Goal: Information Seeking & Learning: Learn about a topic

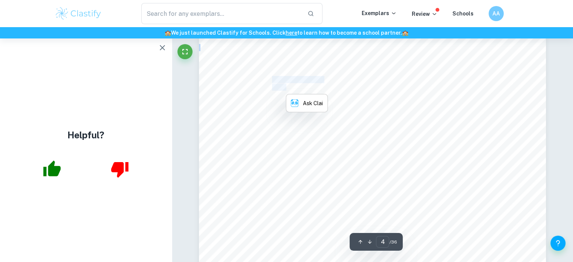
scroll to position [1695, 0]
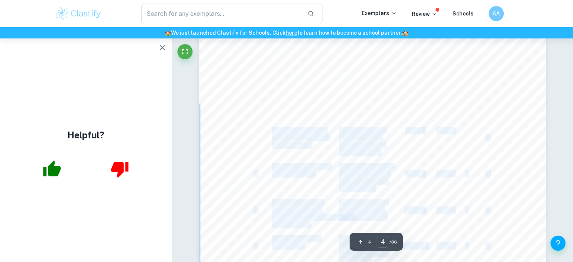
drag, startPoint x: 274, startPoint y: 130, endPoint x: 311, endPoint y: 145, distance: 40.2
click at [311, 145] on div "Criterion B: Design Record of tasks Task number Planned action Planned outcome …" at bounding box center [372, 133] width 347 height 490
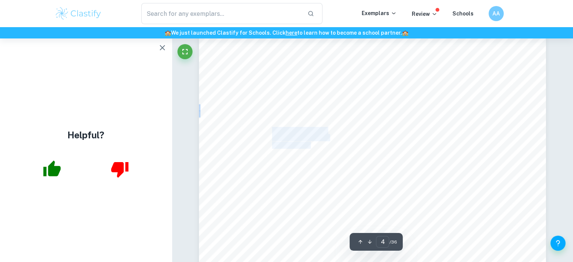
drag, startPoint x: 309, startPoint y: 144, endPoint x: 272, endPoint y: 130, distance: 39.5
click at [272, 130] on div "Criterion B: Design Record of tasks Task number Planned action Planned outcome …" at bounding box center [372, 133] width 347 height 490
copy div "Write down problem, proposed solution and success criteria"
click at [312, 171] on span "from my teacher" at bounding box center [293, 174] width 42 height 6
drag, startPoint x: 273, startPoint y: 164, endPoint x: 313, endPoint y: 173, distance: 41.7
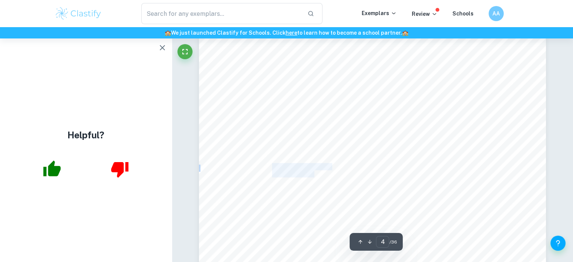
click at [313, 173] on div "Criterion B: Design Record of tasks Task number Planned action Planned outcome …" at bounding box center [372, 133] width 347 height 490
copy div "Waited to get feedback from my teacher"
click at [366, 148] on span "client, outlined 15" at bounding box center [362, 145] width 46 height 6
drag, startPoint x: 272, startPoint y: 123, endPoint x: 311, endPoint y: 147, distance: 45.7
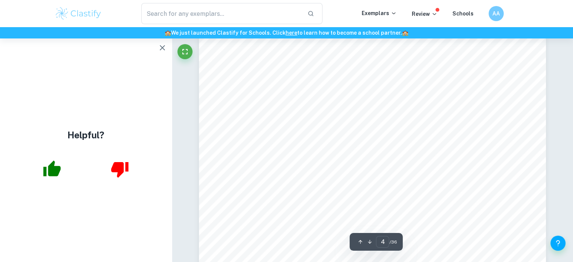
click at [311, 147] on div "Criterion B: Design Record of tasks Task number Planned action Planned outcome …" at bounding box center [372, 58] width 347 height 490
drag, startPoint x: 312, startPoint y: 147, endPoint x: 267, endPoint y: 125, distance: 50.5
click at [267, 125] on div "Criterion B: Design Record of tasks Task number Planned action Planned outcome …" at bounding box center [372, 58] width 347 height 490
click at [276, 129] on span "Second interview to" at bounding box center [297, 127] width 51 height 6
drag, startPoint x: 271, startPoint y: 125, endPoint x: 310, endPoint y: 148, distance: 45.2
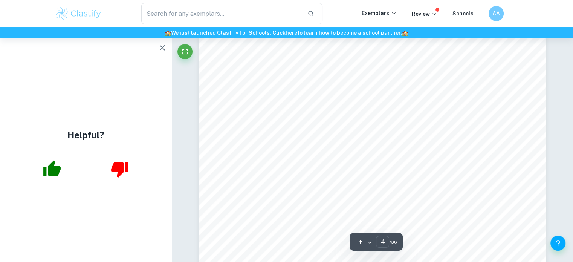
click at [310, 148] on div "Criterion B: Design Record of tasks Task number Planned action Planned outcome …" at bounding box center [372, 58] width 347 height 490
click at [308, 147] on span "was opting for" at bounding box center [290, 149] width 37 height 6
drag, startPoint x: 272, startPoint y: 125, endPoint x: 308, endPoint y: 146, distance: 41.0
click at [308, 146] on div "Criterion B: Design Record of tasks Task number Planned action Planned outcome …" at bounding box center [372, 58] width 347 height 490
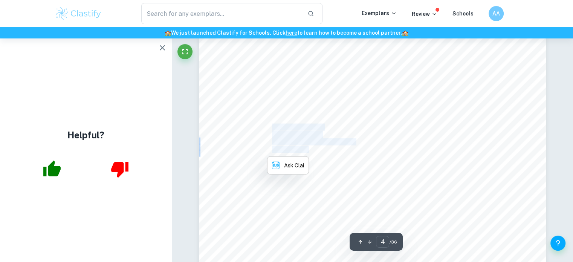
copy div "Second interview to discuss the specific requirements [PERSON_NAME] was opting …"
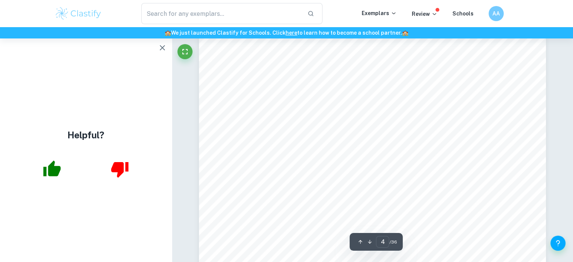
click at [303, 212] on span "application would" at bounding box center [295, 214] width 46 height 6
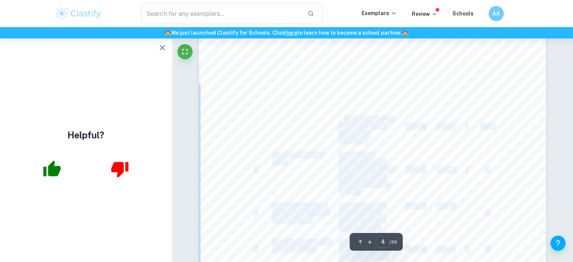
drag, startPoint x: 370, startPoint y: 141, endPoint x: 344, endPoint y: 116, distance: 36.8
click at [344, 116] on div "Criterion B: Design Record of tasks Task number Planned action Planned outcome …" at bounding box center [372, 208] width 347 height 490
click at [345, 115] on div "Criterion B: Design Record of tasks Task number Planned action Planned outcome …" at bounding box center [372, 208] width 347 height 490
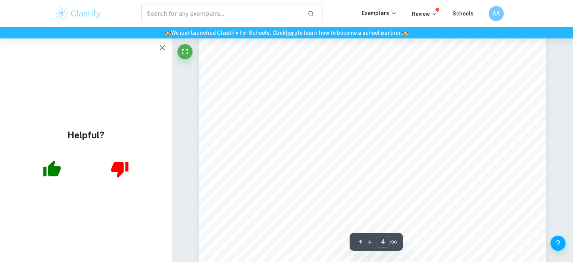
click at [345, 113] on span "Understand the" at bounding box center [358, 111] width 39 height 6
drag, startPoint x: 341, startPoint y: 111, endPoint x: 352, endPoint y: 124, distance: 16.8
click at [352, 124] on div "Criterion B: Design Record of tasks Task number Planned action Planned outcome …" at bounding box center [372, 208] width 347 height 490
click at [344, 119] on span "problem and consider" at bounding box center [366, 119] width 55 height 6
drag, startPoint x: 339, startPoint y: 110, endPoint x: 366, endPoint y: 140, distance: 41.3
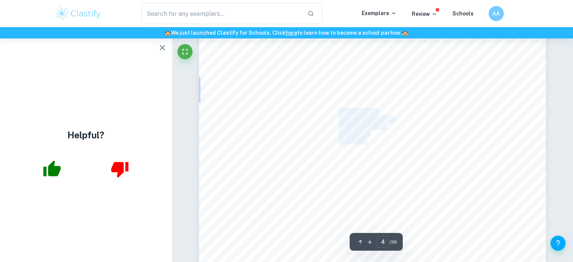
click at [366, 140] on div "Criterion B: Design Record of tasks Task number Planned action Planned outcome …" at bounding box center [372, 208] width 347 height 490
copy div "Understand the problem and consider if it applicable for this internal assessme…"
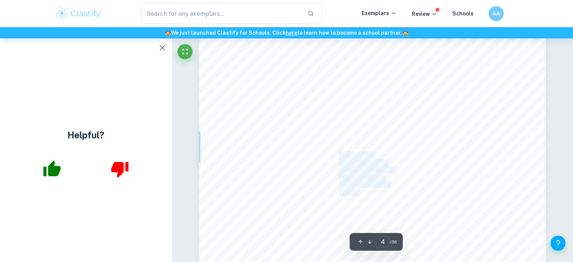
drag, startPoint x: 339, startPoint y: 154, endPoint x: 359, endPoint y: 189, distance: 40.1
click at [359, 189] on div "Criterion B: Design Record of tasks Task number Planned action Planned outcome …" at bounding box center [372, 208] width 347 height 490
copy div "Discussed the problem in further detail and understood the context, while propo…"
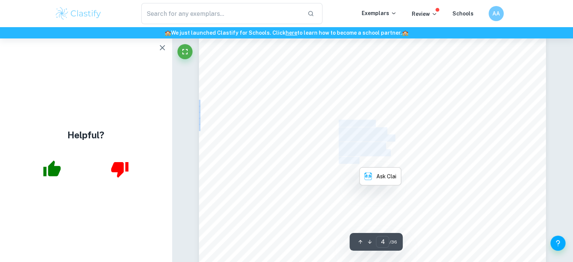
scroll to position [1733, 0]
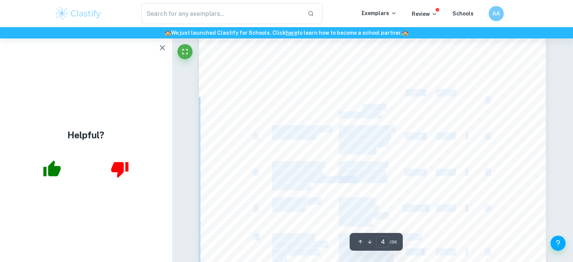
drag, startPoint x: 337, startPoint y: 92, endPoint x: 361, endPoint y: 107, distance: 27.9
click at [361, 107] on div "Criterion B: Design Record of tasks Task number Planned action Planned outcome …" at bounding box center [372, 95] width 347 height 490
click at [377, 113] on span "success criterias" at bounding box center [359, 115] width 41 height 6
drag, startPoint x: 380, startPoint y: 114, endPoint x: 348, endPoint y: 95, distance: 37.7
click at [348, 95] on div "Criterion B: Design Record of tasks Task number Planned action Planned outcome …" at bounding box center [372, 95] width 347 height 490
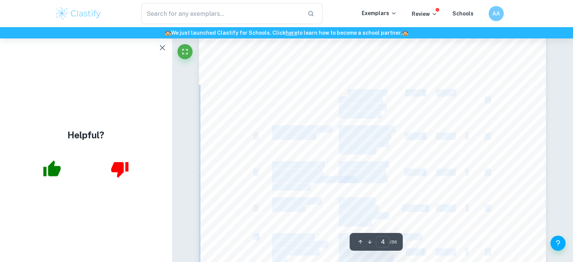
click at [348, 95] on span "From the previous" at bounding box center [362, 93] width 47 height 6
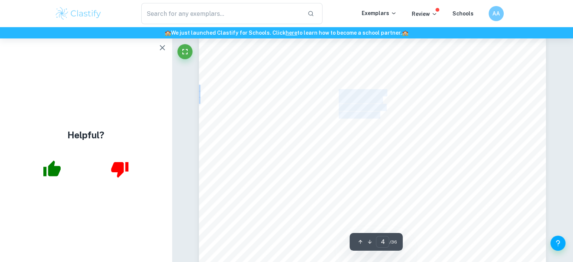
drag, startPoint x: 340, startPoint y: 92, endPoint x: 380, endPoint y: 116, distance: 46.1
click at [380, 116] on div "Criterion B: Design Record of tasks Task number Planned action Planned outcome …" at bounding box center [372, 95] width 347 height 490
copy div "From the previous meet up with the client, outlined 15 success criterias"
drag, startPoint x: 338, startPoint y: 130, endPoint x: 370, endPoint y: 150, distance: 37.6
click at [369, 150] on div "Criterion B: Design Record of tasks Task number Planned action Planned outcome …" at bounding box center [372, 95] width 347 height 490
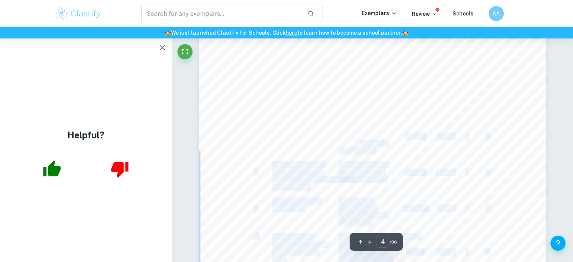
drag, startPoint x: 377, startPoint y: 149, endPoint x: 360, endPoint y: 147, distance: 16.7
click at [360, 147] on div "Criterion B: Design Record of tasks Task number Planned action Planned outcome …" at bounding box center [372, 95] width 347 height 490
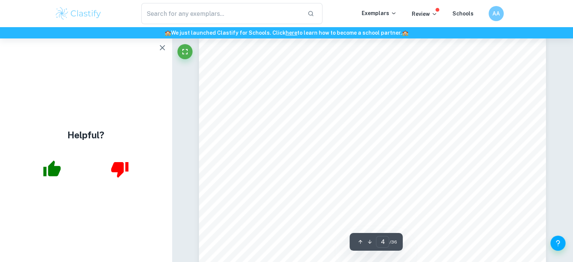
click at [362, 137] on span "teacher thought that" at bounding box center [364, 136] width 51 height 6
drag, startPoint x: 373, startPoint y: 150, endPoint x: 340, endPoint y: 129, distance: 39.5
click at [340, 129] on div "Criterion B: Design Record of tasks Task number Planned action Planned outcome …" at bounding box center [372, 95] width 347 height 490
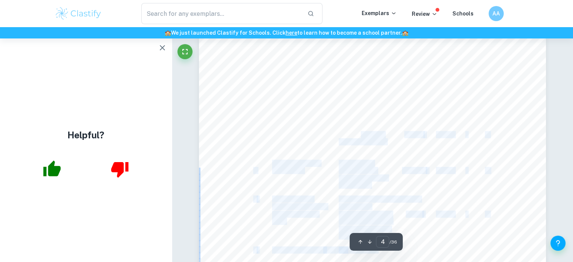
drag, startPoint x: 338, startPoint y: 125, endPoint x: 362, endPoint y: 134, distance: 25.4
click at [362, 134] on div "Criterion B: Design Record of tasks Task number Planned action Planned outcome …" at bounding box center [372, 58] width 347 height 490
click at [361, 134] on span "success criteria to" at bounding box center [362, 134] width 46 height 6
drag, startPoint x: 386, startPoint y: 137, endPoint x: 359, endPoint y: 130, distance: 27.4
click at [359, 130] on div "Criterion B: Design Record of tasks Task number Planned action Planned outcome …" at bounding box center [372, 58] width 347 height 490
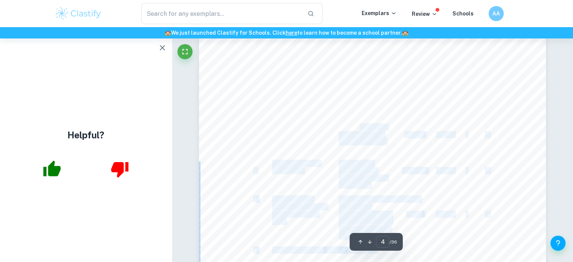
click at [359, 130] on span "Further refined my" at bounding box center [363, 127] width 48 height 6
drag, startPoint x: 336, startPoint y: 126, endPoint x: 354, endPoint y: 127, distance: 17.7
click at [354, 127] on div "Criterion B: Design Record of tasks Task number Planned action Planned outcome …" at bounding box center [372, 58] width 347 height 490
click at [351, 127] on span "Further refined my" at bounding box center [363, 127] width 48 height 6
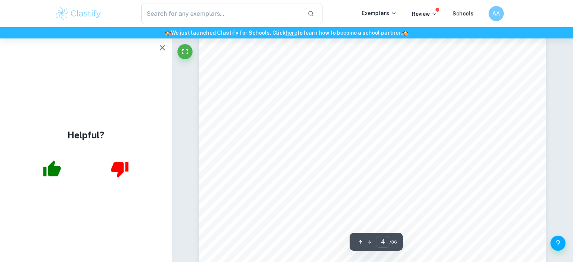
click at [341, 126] on span "Further refined my" at bounding box center [363, 127] width 48 height 6
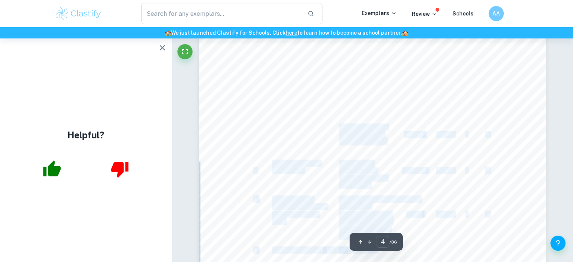
drag, startPoint x: 339, startPoint y: 125, endPoint x: 387, endPoint y: 143, distance: 51.0
click at [387, 143] on div "Criterion B: Design Record of tasks Task number Planned action Planned outcome …" at bounding box center [372, 58] width 347 height 490
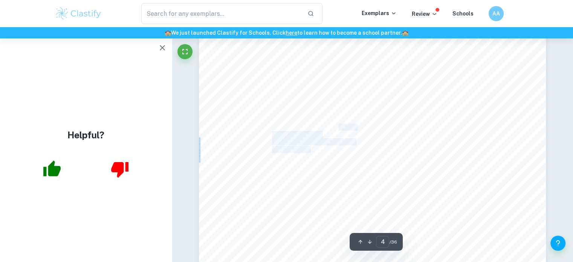
drag, startPoint x: 386, startPoint y: 143, endPoint x: 351, endPoint y: 130, distance: 37.1
click at [351, 130] on div "Criterion B: Design Record of tasks Task number Planned action Planned outcome …" at bounding box center [372, 58] width 347 height 490
click at [363, 134] on span "success criteria to" at bounding box center [362, 134] width 46 height 6
drag, startPoint x: 338, startPoint y: 126, endPoint x: 372, endPoint y: 139, distance: 35.9
click at [372, 139] on div "Criterion B: Design Record of tasks Task number Planned action Planned outcome …" at bounding box center [372, 58] width 347 height 490
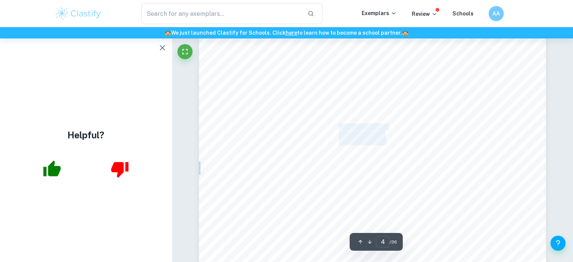
drag, startPoint x: 339, startPoint y: 125, endPoint x: 385, endPoint y: 143, distance: 50.2
click at [385, 143] on div "Criterion B: Design Record of tasks Task number Planned action Planned outcome …" at bounding box center [372, 58] width 347 height 490
copy div "Further refined my success criteria to meet the standards"
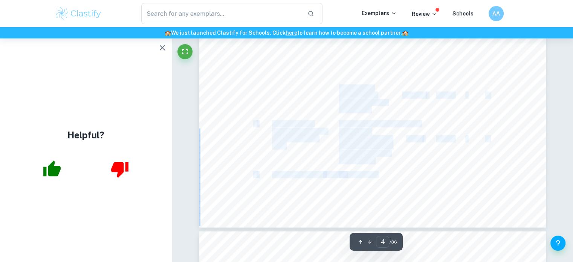
drag, startPoint x: 339, startPoint y: 87, endPoint x: 371, endPoint y: 108, distance: 38.0
drag, startPoint x: 371, startPoint y: 110, endPoint x: 361, endPoint y: 103, distance: 11.9
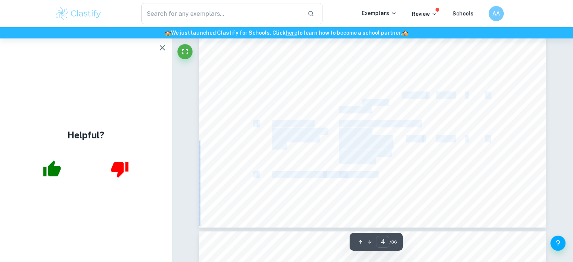
click at [362, 104] on span "language and put it" at bounding box center [363, 102] width 49 height 6
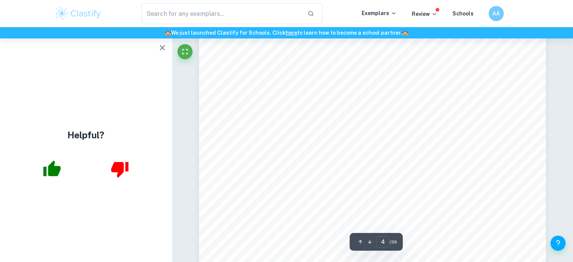
scroll to position [1620, 0]
